Goal: Obtain resource: Obtain resource

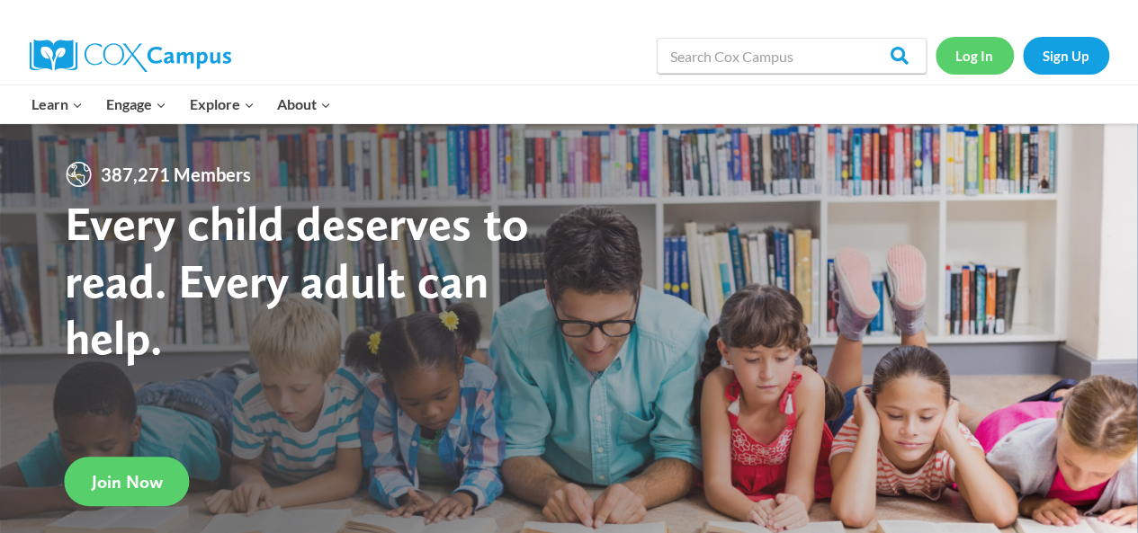
click at [964, 46] on link "Log In" at bounding box center [974, 55] width 78 height 37
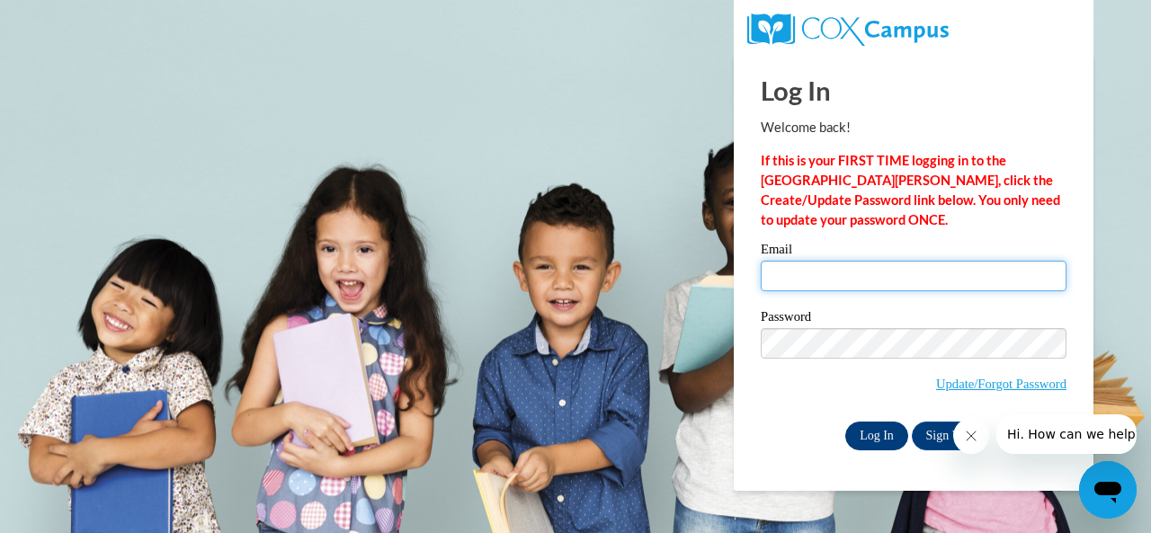
type input "latresha.taylor@peachschools.org"
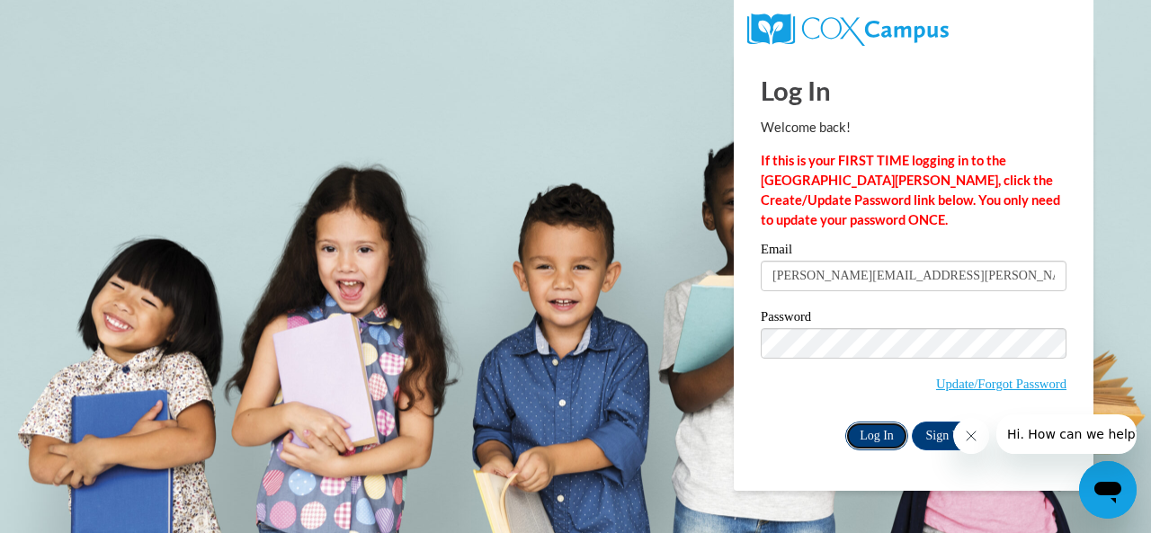
click at [869, 429] on input "Log In" at bounding box center [876, 436] width 63 height 29
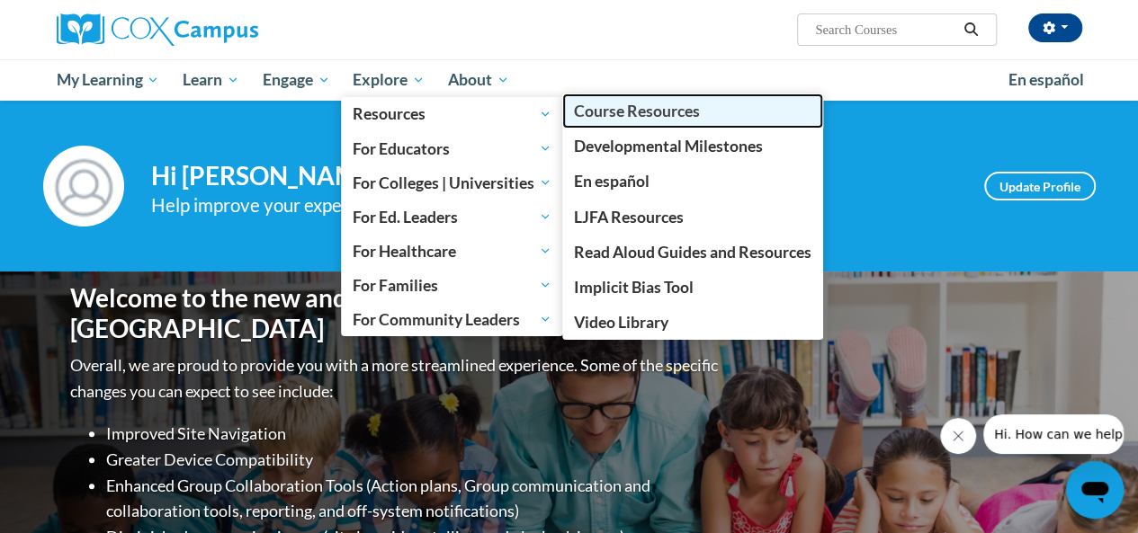
click at [595, 111] on span "Course Resources" at bounding box center [637, 111] width 126 height 19
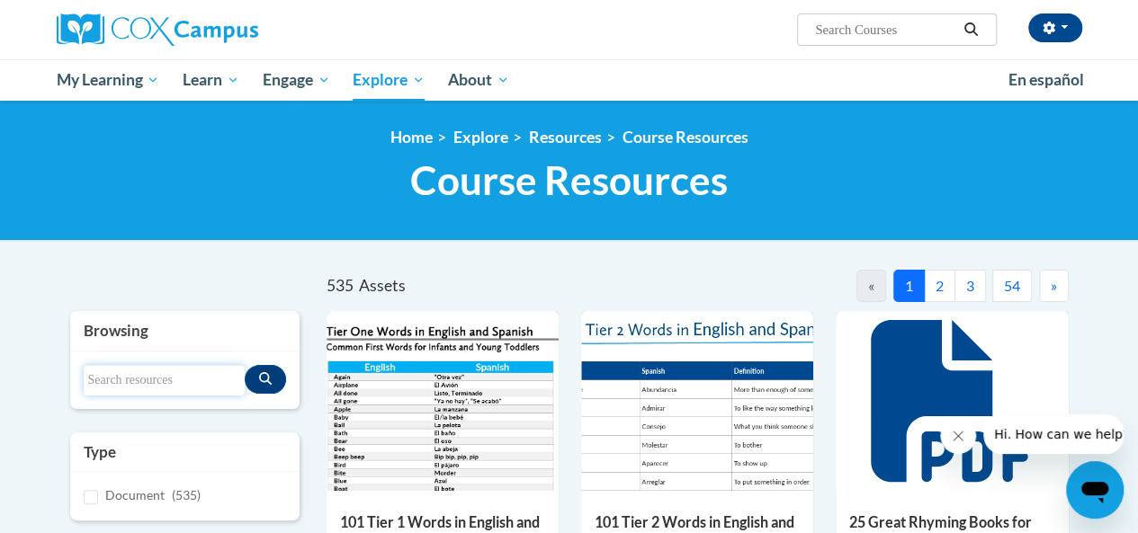
click at [124, 380] on input "Search resources" at bounding box center [164, 380] width 161 height 31
type input "Explicit Instruction"
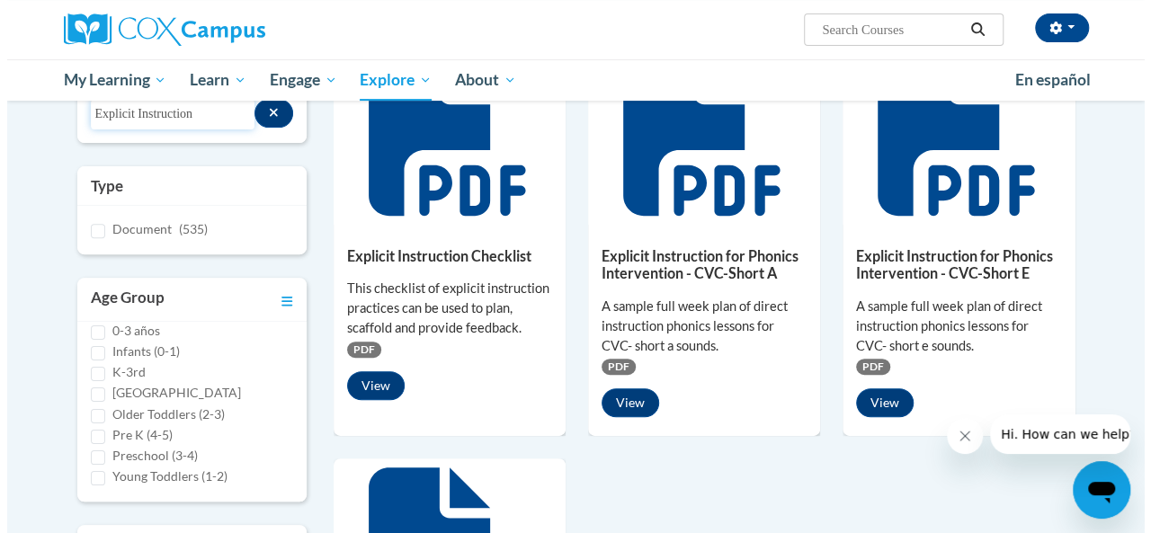
scroll to position [254, 0]
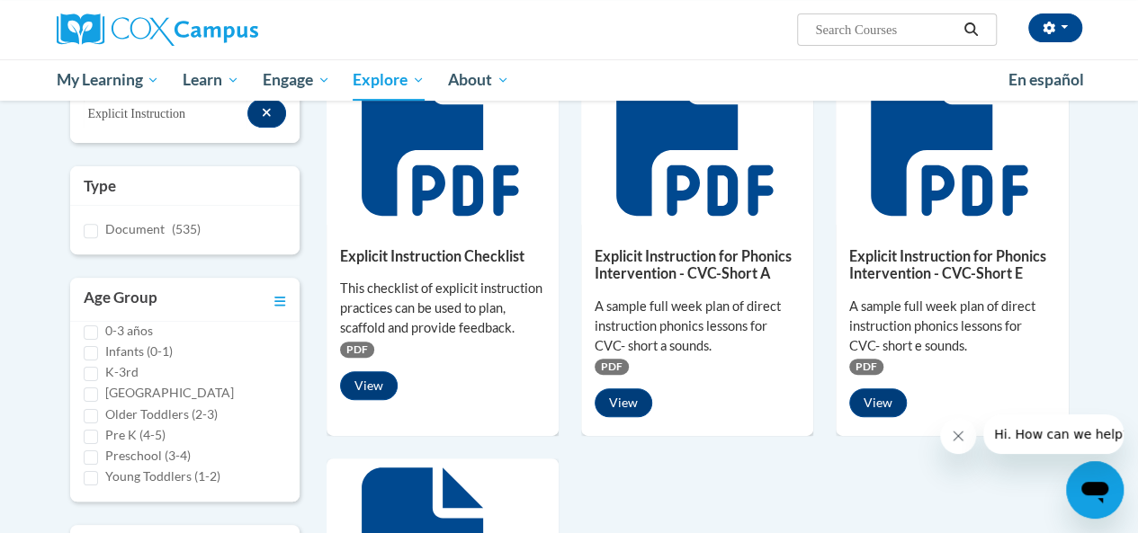
click at [471, 342] on div "PDF" at bounding box center [442, 348] width 205 height 20
click at [369, 395] on button "View" at bounding box center [369, 385] width 58 height 29
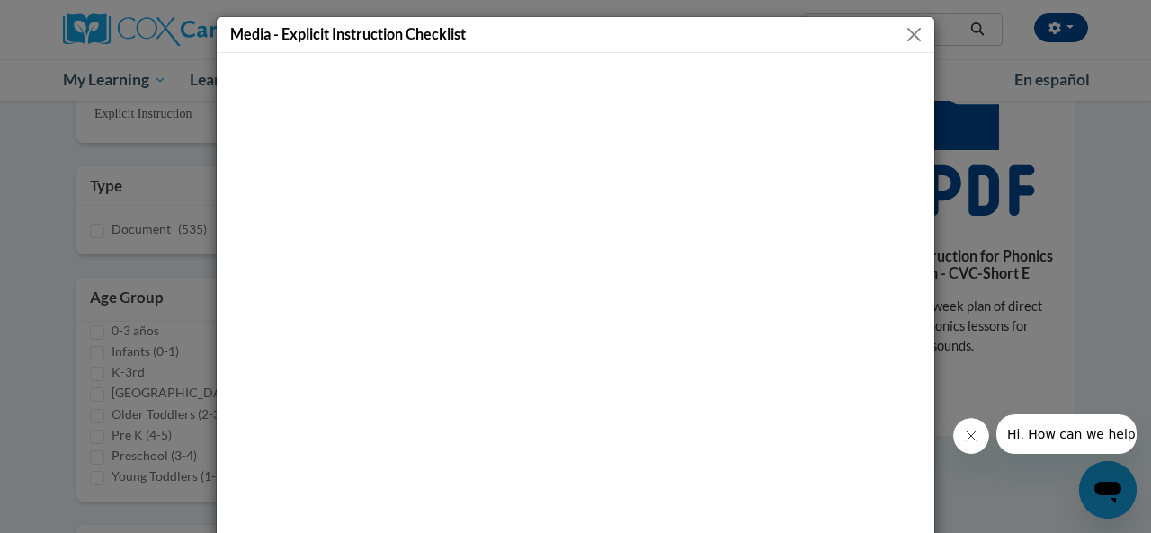
click at [912, 33] on button "Close" at bounding box center [914, 34] width 22 height 22
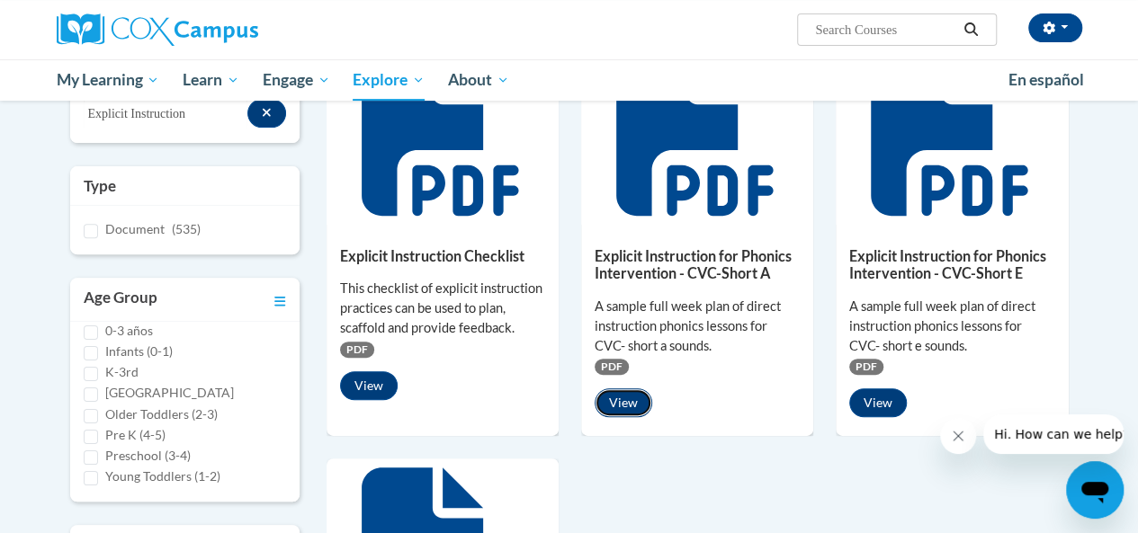
click at [633, 400] on button "View" at bounding box center [623, 403] width 58 height 29
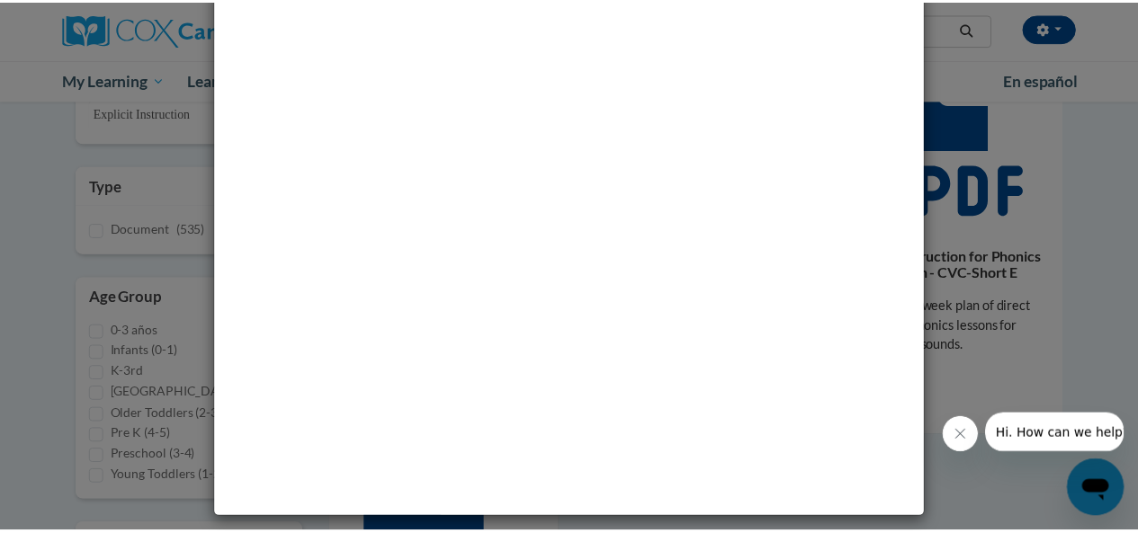
scroll to position [0, 0]
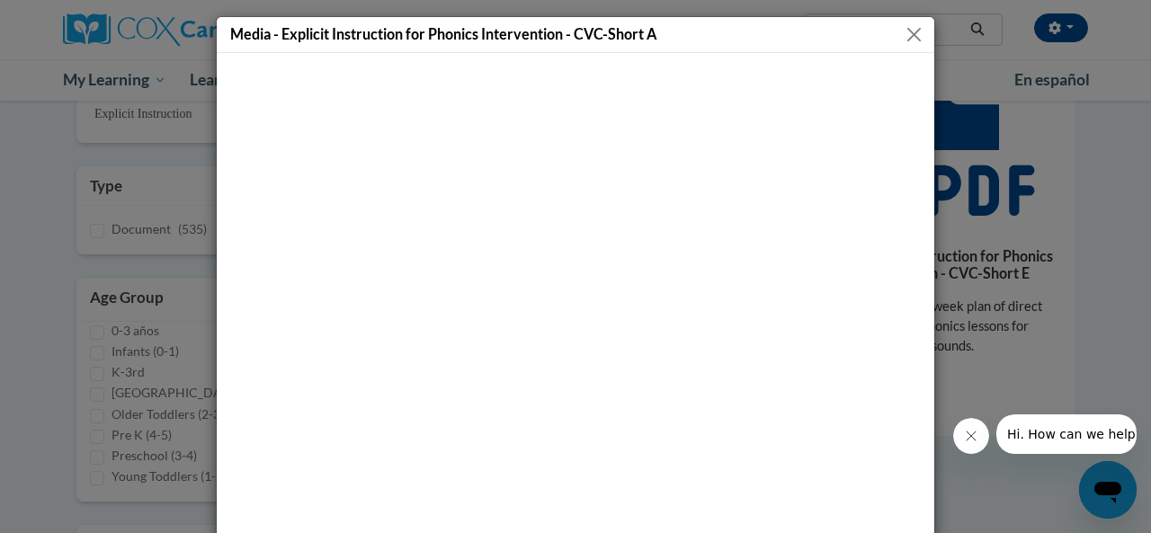
click at [903, 27] on button "Close" at bounding box center [914, 34] width 22 height 22
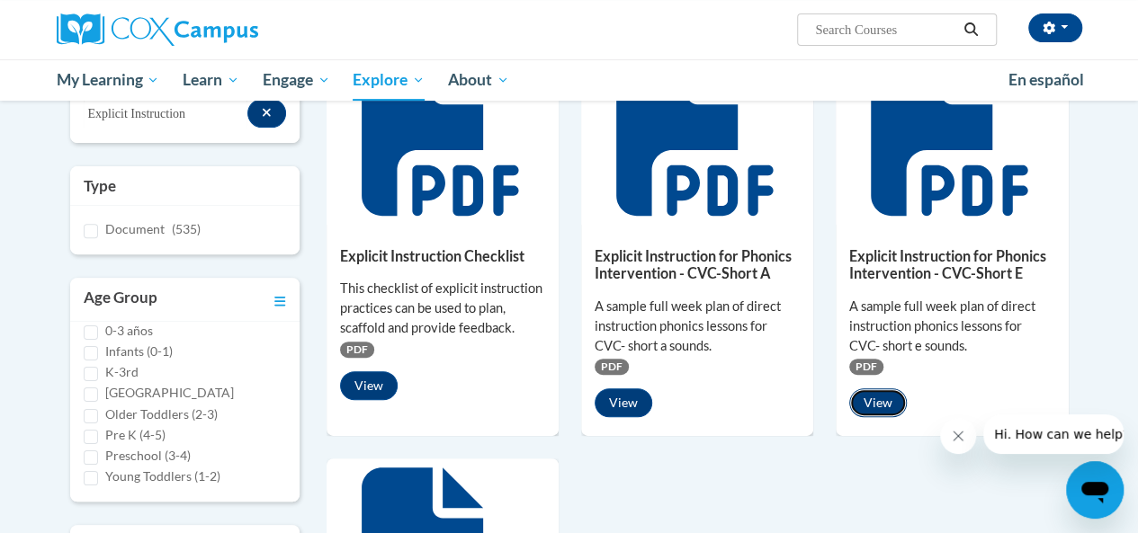
click at [866, 402] on button "View" at bounding box center [878, 403] width 58 height 29
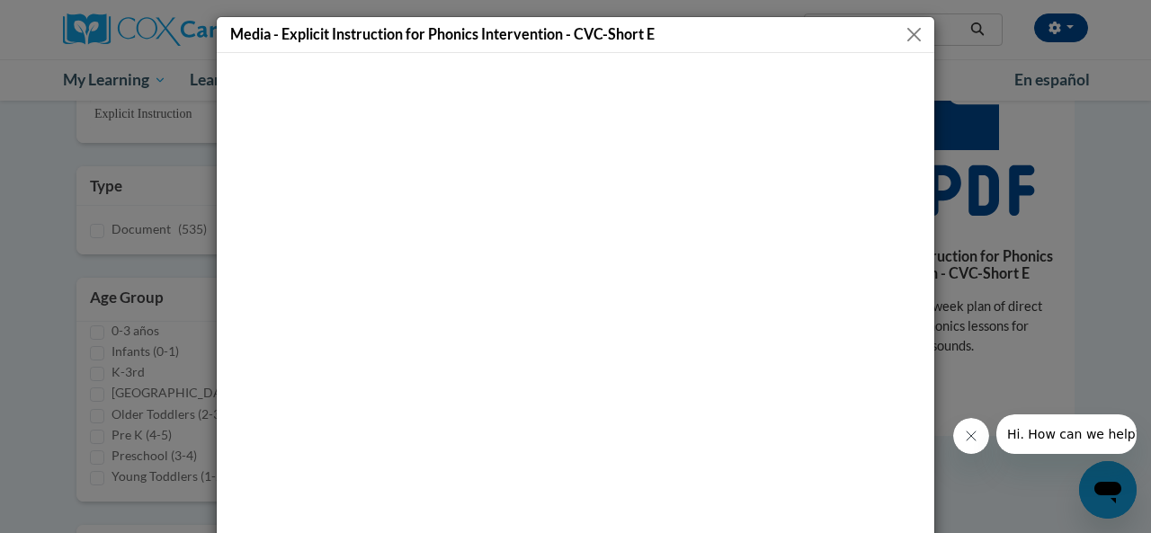
click at [904, 37] on button "Close" at bounding box center [914, 34] width 22 height 22
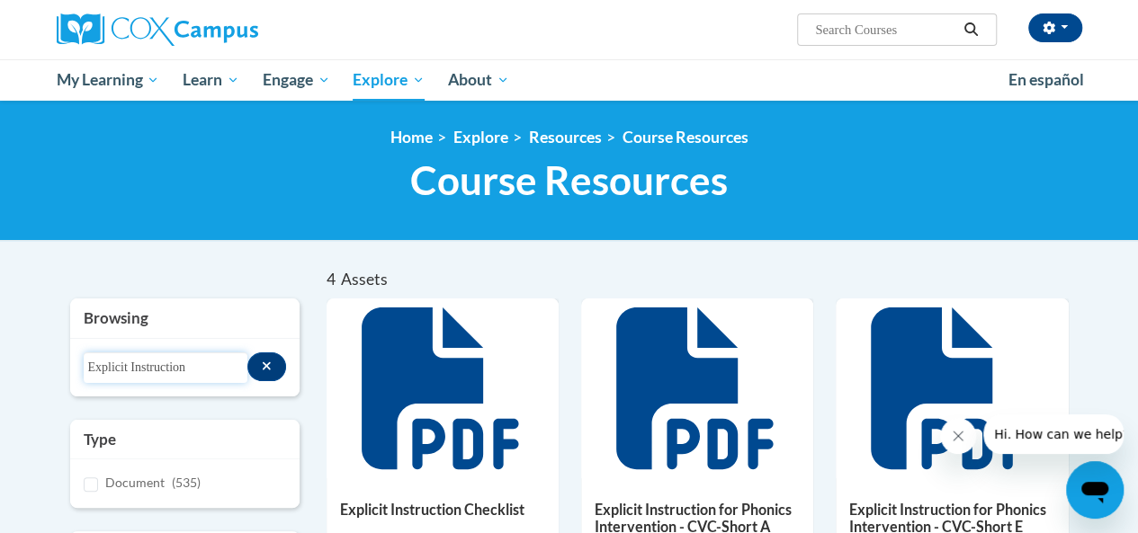
drag, startPoint x: 209, startPoint y: 366, endPoint x: 42, endPoint y: 371, distance: 166.4
